Goal: Information Seeking & Learning: Understand process/instructions

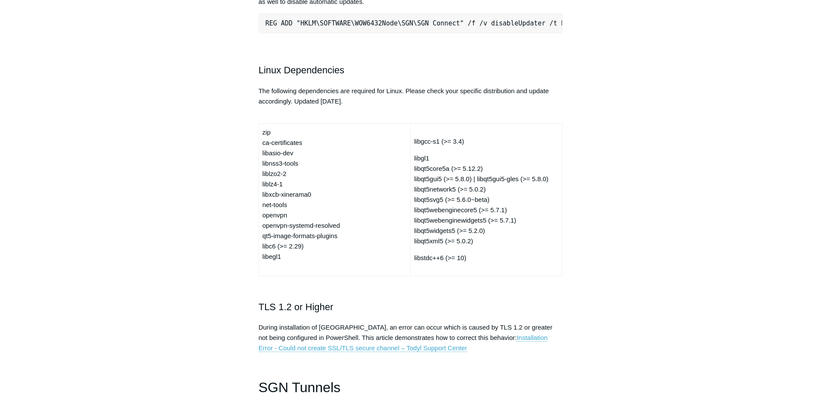
scroll to position [2284, 0]
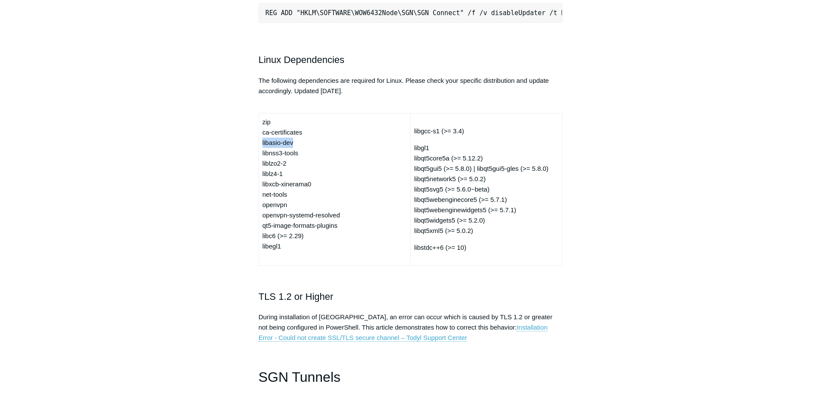
drag, startPoint x: 293, startPoint y: 156, endPoint x: 262, endPoint y: 159, distance: 30.3
click at [262, 159] on td "zip ca-certificates libasio-dev libnss3-tools liblzo2-2 liblz4-1 libxcb-xineram…" at bounding box center [335, 189] width 152 height 152
copy td "libasio-dev"
drag, startPoint x: 300, startPoint y: 167, endPoint x: 262, endPoint y: 170, distance: 38.0
click at [262, 170] on td "zip ca-certificates libasio-dev libnss3-tools liblzo2-2 liblz4-1 libxcb-xineram…" at bounding box center [335, 189] width 152 height 152
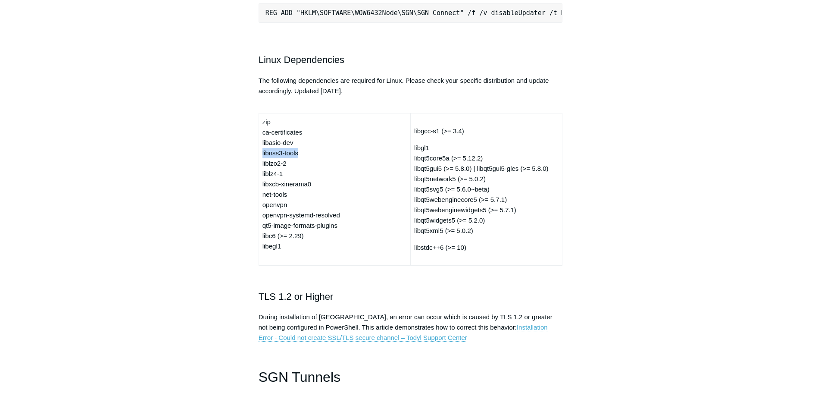
copy td "libnss3-tools"
drag, startPoint x: 288, startPoint y: 176, endPoint x: 263, endPoint y: 176, distance: 25.0
click at [263, 176] on td "zip ca-certificates libasio-dev libnss3-tools liblzo2-2 liblz4-1 libxcb-xineram…" at bounding box center [335, 189] width 152 height 152
copy td "liblzo2-2"
drag, startPoint x: 284, startPoint y: 186, endPoint x: 262, endPoint y: 187, distance: 21.6
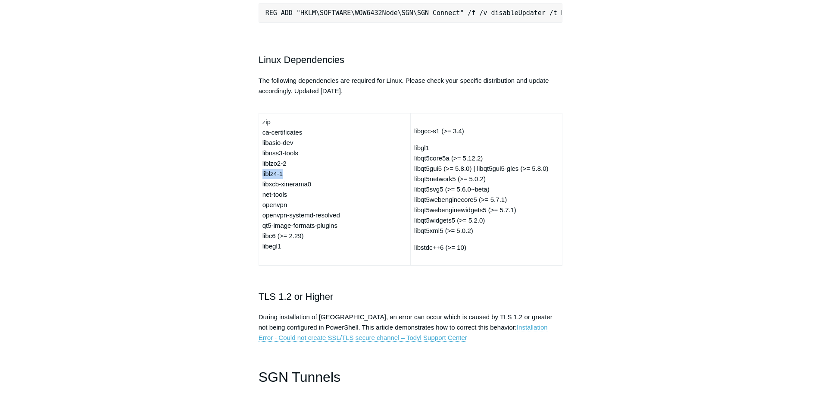
click at [262, 187] on td "zip ca-certificates libasio-dev libnss3-tools liblzo2-2 liblz4-1 libxcb-xineram…" at bounding box center [335, 189] width 152 height 152
copy td "liblz4-1"
drag, startPoint x: 314, startPoint y: 197, endPoint x: 261, endPoint y: 200, distance: 53.1
click at [261, 200] on td "zip ca-certificates libasio-dev libnss3-tools liblzo2-2 liblz4-1 libxcb-xineram…" at bounding box center [335, 189] width 152 height 152
copy td "libxcb-xinerama0"
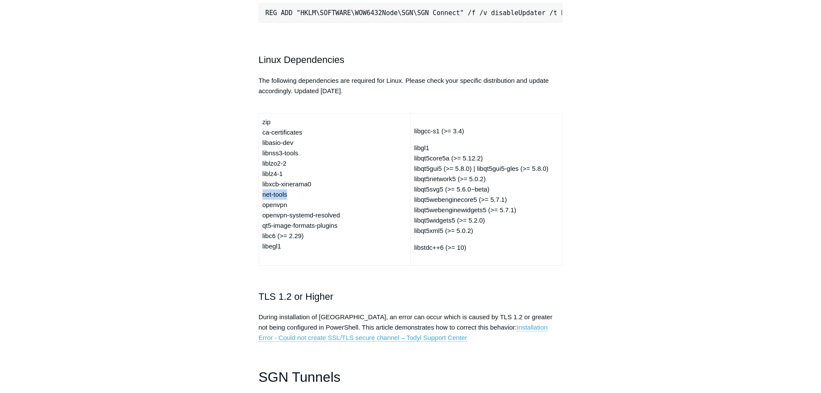
drag, startPoint x: 291, startPoint y: 208, endPoint x: 262, endPoint y: 209, distance: 28.5
click at [262, 209] on td "zip ca-certificates libasio-dev libnss3-tools liblzo2-2 liblz4-1 libxcb-xineram…" at bounding box center [335, 189] width 152 height 152
copy td "net-tools"
click at [355, 233] on td "zip ca-certificates libasio-dev libnss3-tools liblzo2-2 liblz4-1 libxcb-xineram…" at bounding box center [335, 189] width 152 height 152
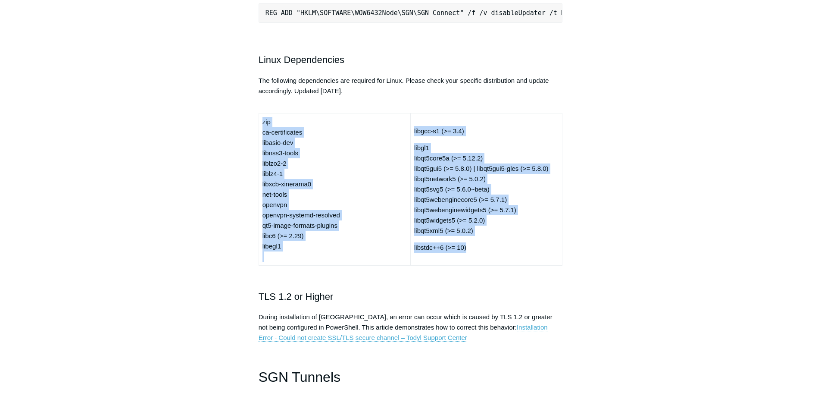
drag, startPoint x: 262, startPoint y: 134, endPoint x: 519, endPoint y: 256, distance: 283.6
click at [519, 256] on tr "zip ca-certificates libasio-dev libnss3-tools liblzo2-2 liblz4-1 libxcb-xineram…" at bounding box center [411, 189] width 304 height 152
copy tr "zip ca-certificates libasio-dev libnss3-tools liblzo2-2 liblz4-1 libxcb-xineram…"
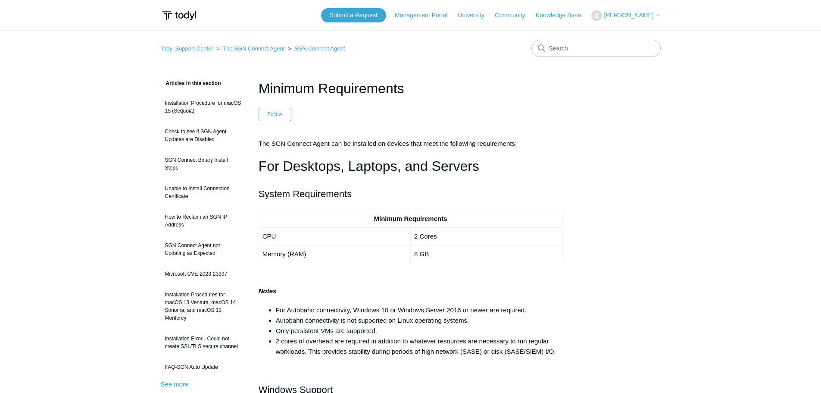
click at [183, 17] on img at bounding box center [179, 16] width 37 height 16
